Goal: Task Accomplishment & Management: Use online tool/utility

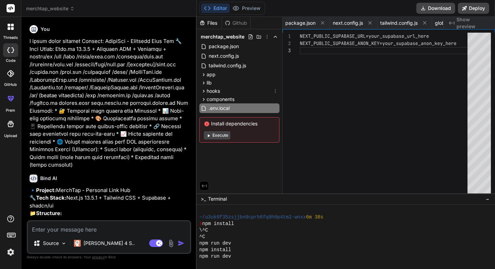
scroll to position [268, 0]
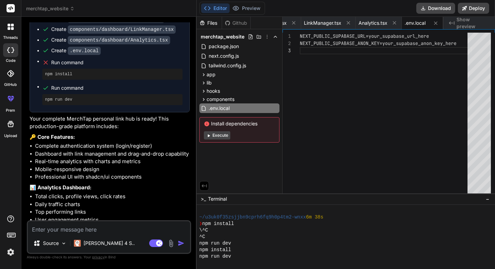
click at [219, 135] on button "Execute" at bounding box center [217, 135] width 26 height 8
type textarea "x"
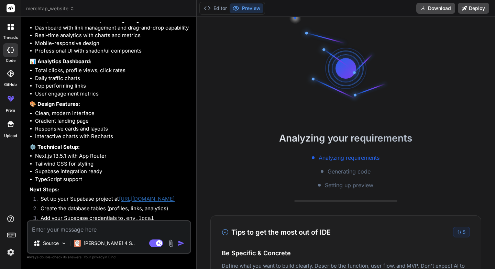
scroll to position [753, 0]
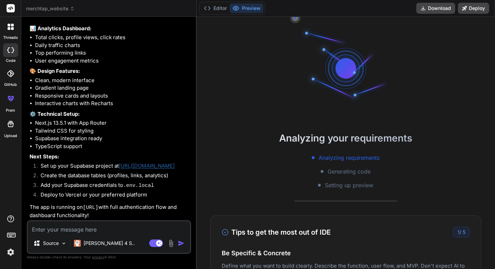
click at [154, 167] on link "[URL][DOMAIN_NAME]" at bounding box center [147, 166] width 56 height 7
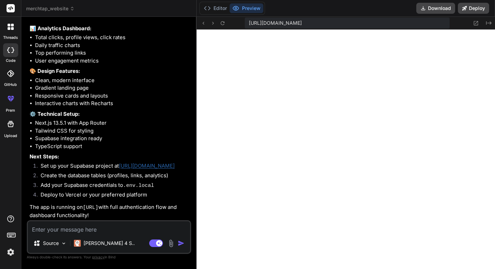
scroll to position [562, 0]
click at [217, 11] on button "Editor" at bounding box center [215, 8] width 29 height 10
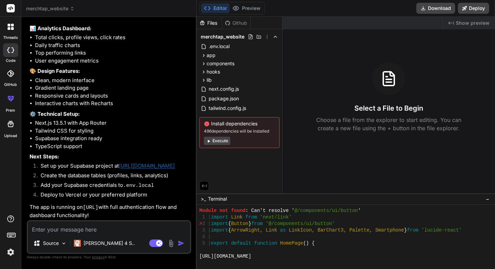
click at [224, 142] on button "Execute" at bounding box center [217, 141] width 26 height 8
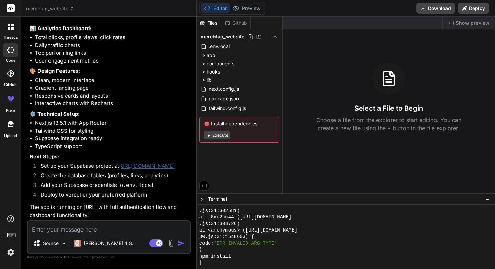
scroll to position [1535, 0]
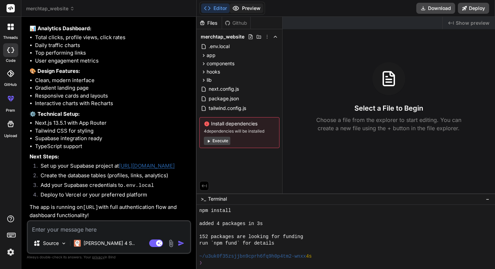
click at [251, 10] on button "Preview" at bounding box center [247, 8] width 34 height 10
click at [225, 98] on span "package.json" at bounding box center [224, 99] width 32 height 8
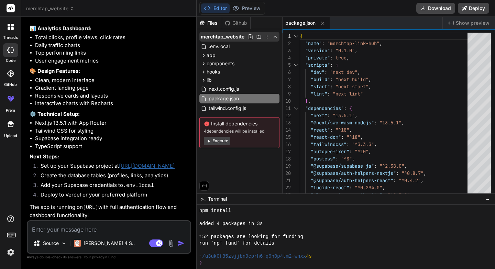
click at [223, 37] on span "merchtap_website" at bounding box center [223, 36] width 44 height 7
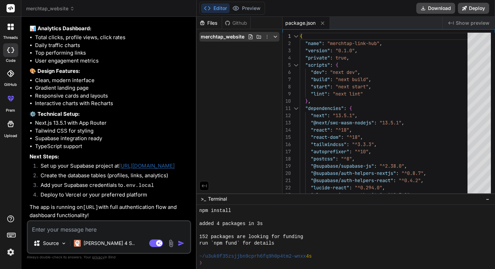
click at [230, 41] on div "merchtap_website" at bounding box center [239, 37] width 80 height 10
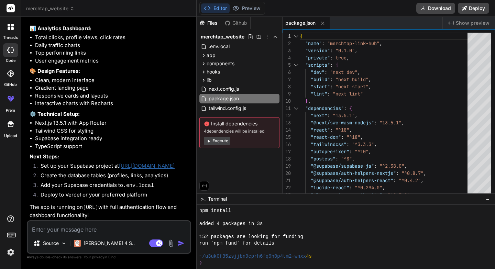
click at [209, 140] on icon at bounding box center [208, 141] width 5 height 5
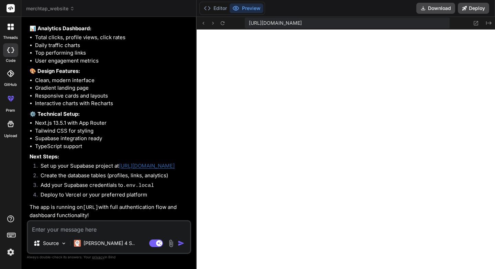
scroll to position [1803, 0]
click at [223, 24] on icon at bounding box center [223, 23] width 6 height 6
click at [302, 25] on span "[URL][DOMAIN_NAME]" at bounding box center [275, 23] width 53 height 7
click at [222, 10] on button "Editor" at bounding box center [215, 8] width 29 height 10
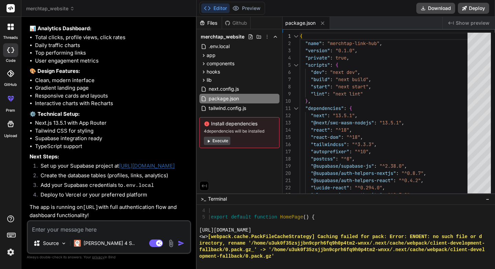
click at [216, 139] on button "Execute" at bounding box center [217, 141] width 26 height 8
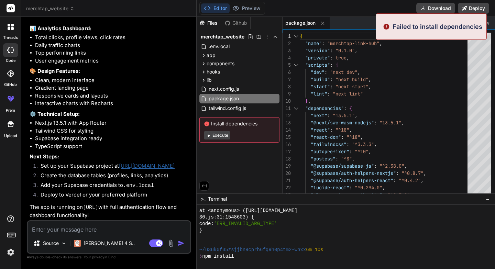
scroll to position [2946, 0]
click at [217, 135] on button "Execute" at bounding box center [217, 135] width 26 height 8
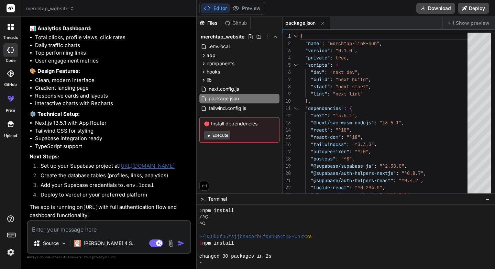
scroll to position [3025, 0]
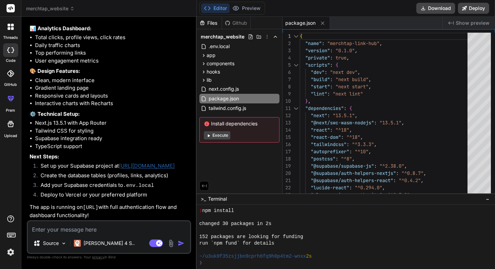
click at [217, 135] on button "Execute" at bounding box center [217, 135] width 26 height 8
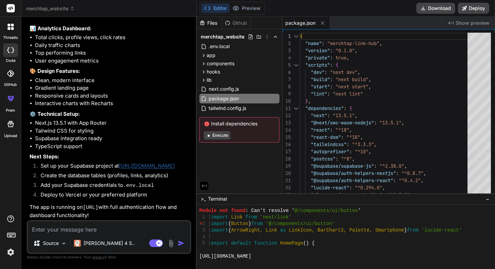
scroll to position [3482, 0]
click at [255, 13] on div "Editor Preview" at bounding box center [232, 8] width 66 height 13
click at [249, 10] on button "Preview" at bounding box center [247, 8] width 34 height 10
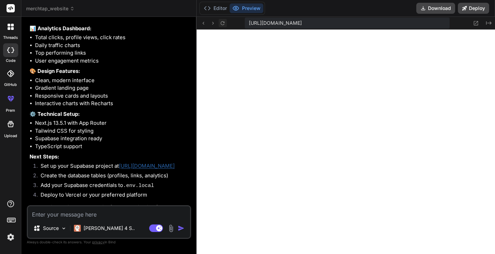
type textarea "x"
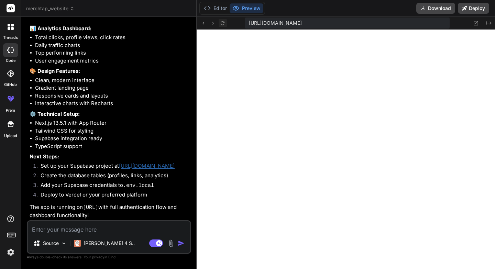
click at [220, 23] on icon at bounding box center [223, 23] width 6 height 6
click at [220, 8] on button "Editor" at bounding box center [215, 8] width 29 height 10
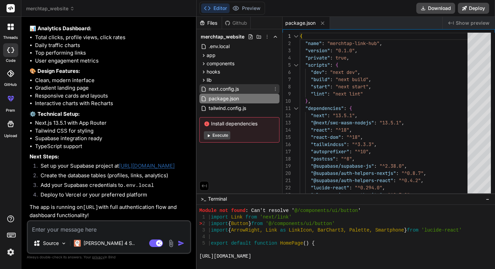
click at [233, 91] on span "next.config.js" at bounding box center [224, 89] width 32 height 8
type textarea "module.exports = nextConfig"
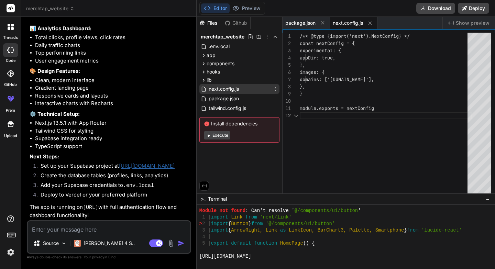
scroll to position [7, 0]
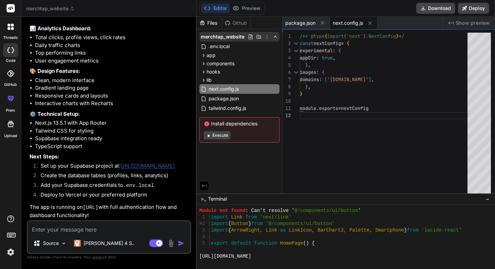
click at [274, 36] on icon at bounding box center [276, 37] width 6 height 6
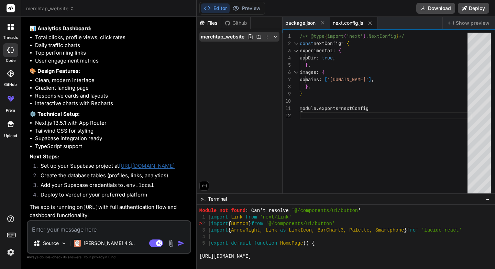
click at [265, 37] on icon at bounding box center [267, 37] width 6 height 6
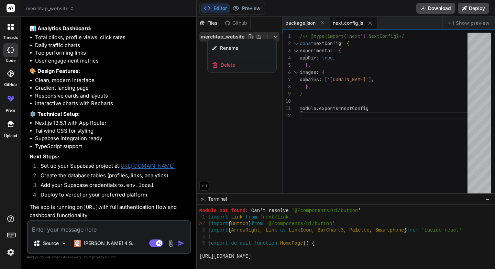
click at [267, 36] on div at bounding box center [346, 143] width 298 height 252
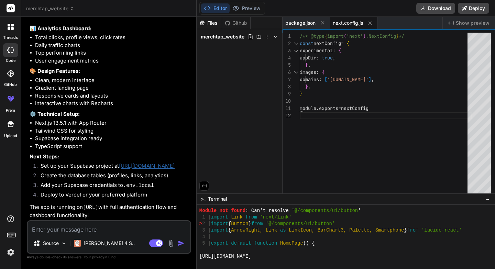
click at [457, 24] on span "Show preview" at bounding box center [473, 23] width 34 height 7
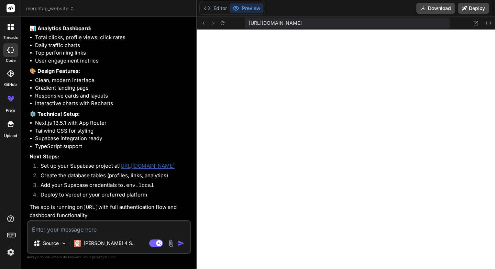
click at [302, 23] on span "[URL][DOMAIN_NAME]" at bounding box center [275, 23] width 53 height 7
click at [478, 22] on icon at bounding box center [476, 23] width 6 height 6
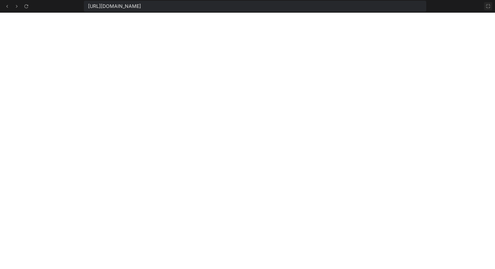
click at [489, 7] on icon at bounding box center [489, 6] width 6 height 6
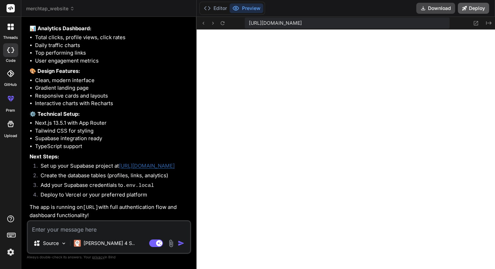
click at [478, 7] on button "Deploy" at bounding box center [473, 8] width 31 height 11
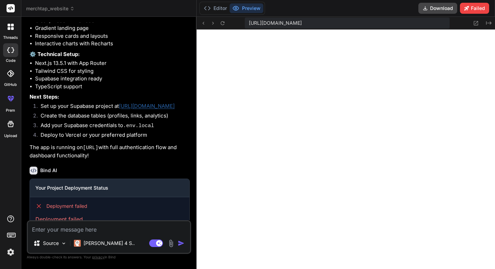
scroll to position [832, 0]
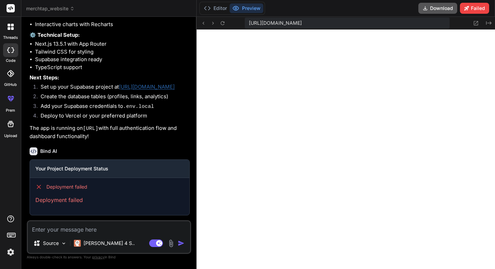
click at [434, 11] on button "Download" at bounding box center [437, 8] width 39 height 11
type textarea "x"
click at [217, 10] on button "Editor" at bounding box center [215, 8] width 29 height 10
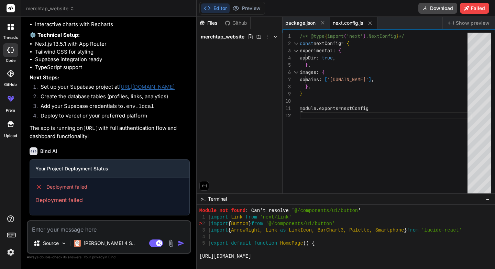
click at [10, 29] on icon at bounding box center [11, 27] width 6 height 6
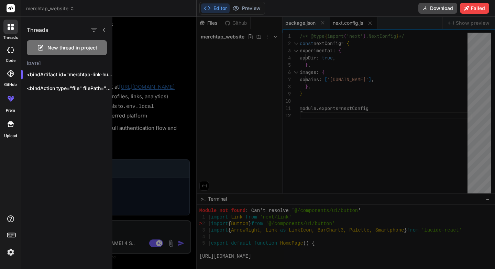
click at [11, 77] on div at bounding box center [10, 73] width 15 height 15
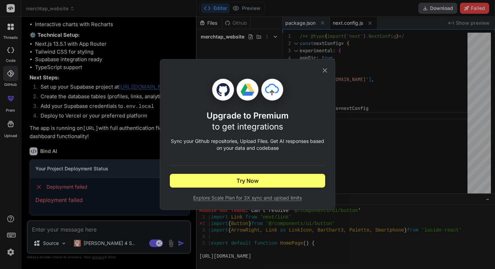
click at [330, 68] on div "Upgrade to Premium to get integrations Sync your Github repositories, Upload Fi…" at bounding box center [247, 134] width 175 height 151
click at [326, 69] on icon at bounding box center [325, 71] width 8 height 8
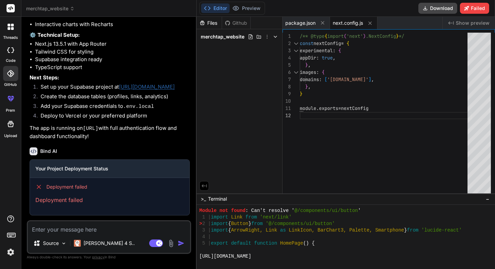
click at [181, 242] on img "button" at bounding box center [181, 243] width 7 height 7
click at [218, 10] on button "Editor" at bounding box center [215, 8] width 29 height 10
click at [372, 23] on icon at bounding box center [370, 23] width 6 height 6
type textarea ""eslint": "^8", "eslint-config-next": "13.5.1" } }"
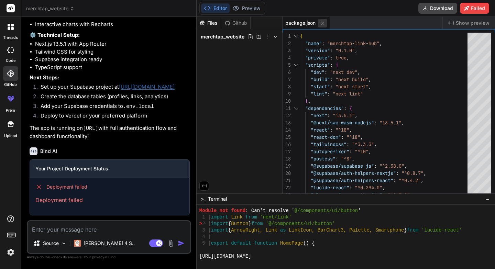
click at [324, 24] on icon at bounding box center [323, 23] width 6 height 6
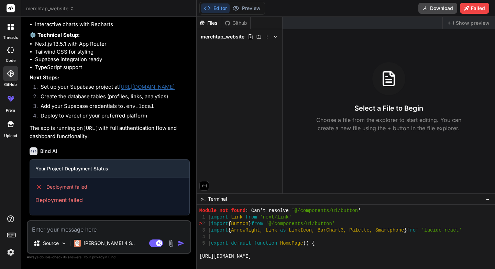
click at [488, 198] on span "−" at bounding box center [488, 199] width 4 height 7
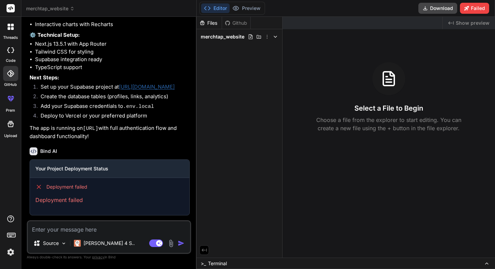
click at [12, 57] on div "code" at bounding box center [10, 52] width 21 height 23
click at [8, 22] on div at bounding box center [10, 27] width 14 height 14
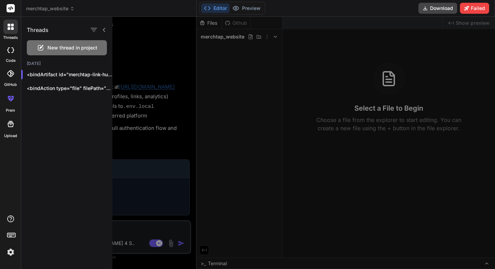
click at [39, 28] on h1 "Threads" at bounding box center [38, 30] width 22 height 8
click at [8, 75] on icon at bounding box center [10, 73] width 7 height 7
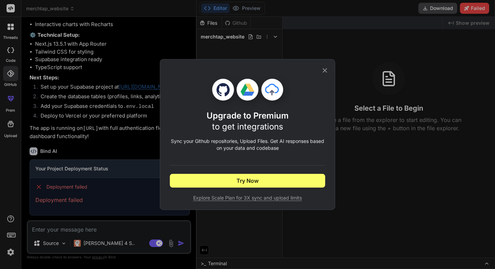
click at [11, 125] on div "Upgrade to Premium to get integrations Sync your Github repositories, Upload Fi…" at bounding box center [247, 134] width 495 height 269
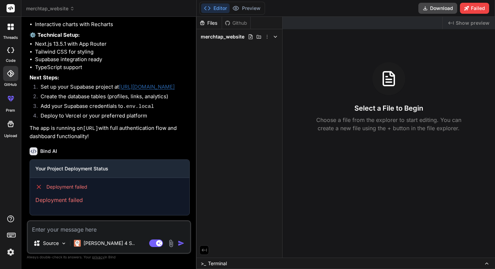
click at [11, 125] on icon at bounding box center [11, 124] width 8 height 8
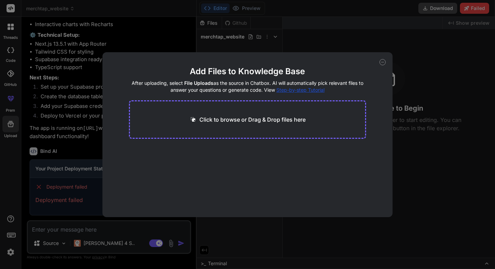
click at [7, 154] on div "Add Files to Knowledge Base After uploading, select File Uploads as the source …" at bounding box center [247, 134] width 495 height 269
type textarea "x"
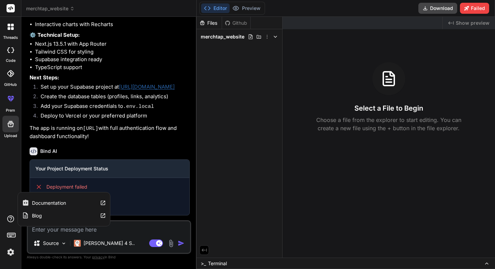
click at [10, 216] on icon at bounding box center [10, 219] width 7 height 7
click at [33, 215] on label "Blog" at bounding box center [37, 215] width 10 height 7
click at [31, 203] on div "Documentation" at bounding box center [44, 202] width 44 height 7
